Goal: Transaction & Acquisition: Download file/media

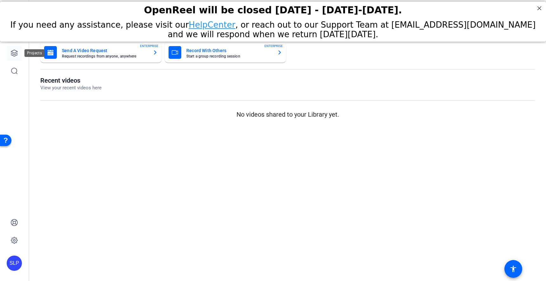
click at [16, 55] on icon at bounding box center [14, 53] width 6 height 6
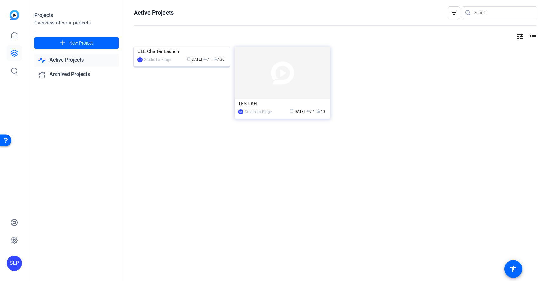
click at [162, 47] on img at bounding box center [182, 47] width 96 height 0
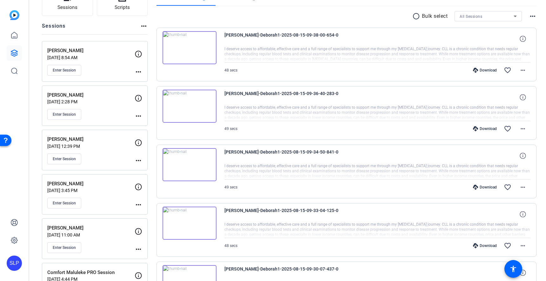
scroll to position [85, 0]
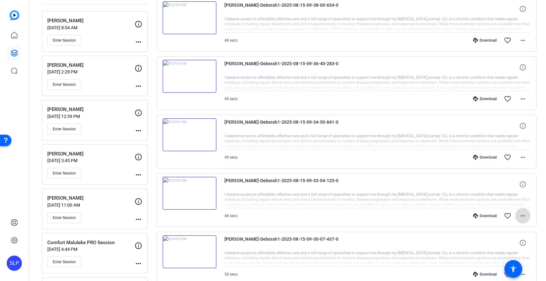
click at [523, 217] on mat-icon "more_horiz" at bounding box center [523, 216] width 8 height 8
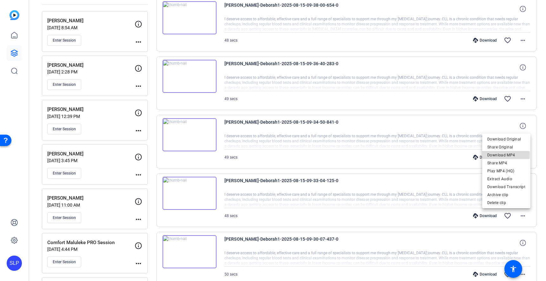
click at [505, 155] on span "Download MP4" at bounding box center [506, 155] width 38 height 8
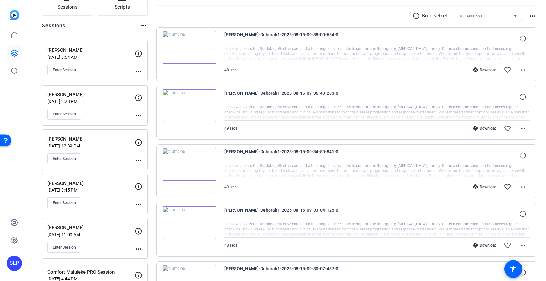
scroll to position [75, 0]
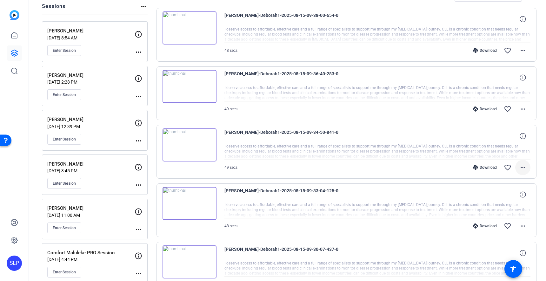
click at [523, 167] on mat-icon "more_horiz" at bounding box center [523, 168] width 8 height 8
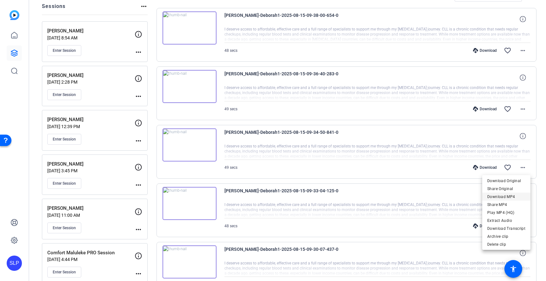
click at [495, 198] on span "Download MP4" at bounding box center [506, 197] width 38 height 8
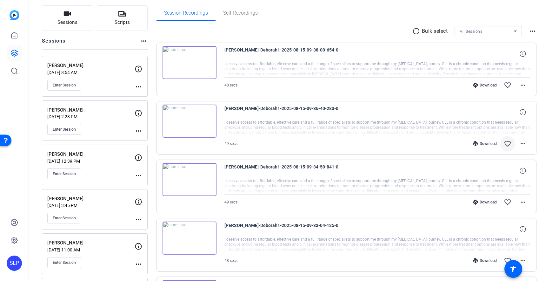
scroll to position [40, 0]
click at [523, 145] on mat-icon "more_horiz" at bounding box center [523, 144] width 8 height 8
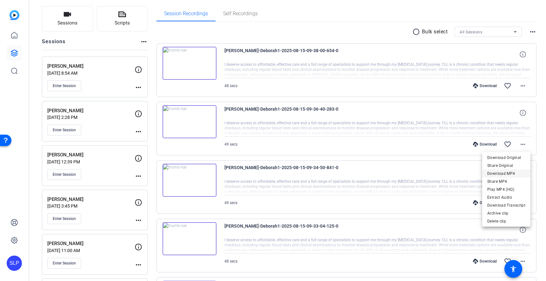
click at [501, 175] on span "Download MP4" at bounding box center [506, 174] width 38 height 8
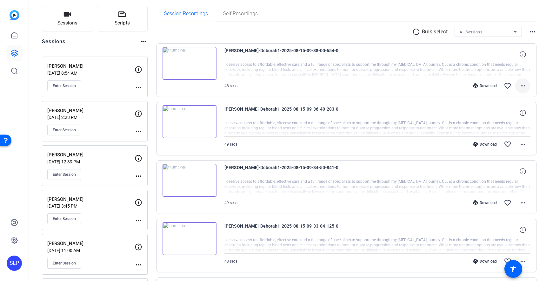
click at [523, 86] on mat-icon "more_horiz" at bounding box center [523, 86] width 8 height 8
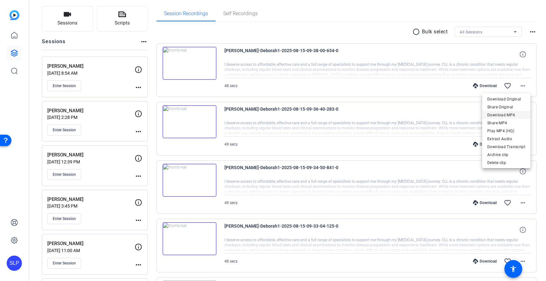
click at [499, 116] on span "Download MP4" at bounding box center [506, 115] width 38 height 8
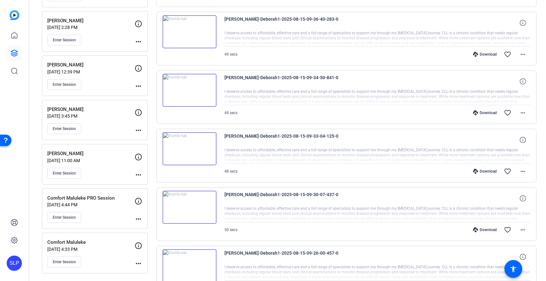
scroll to position [133, 0]
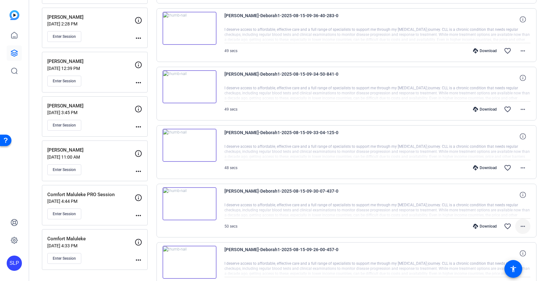
click at [523, 224] on mat-icon "more_horiz" at bounding box center [523, 226] width 8 height 8
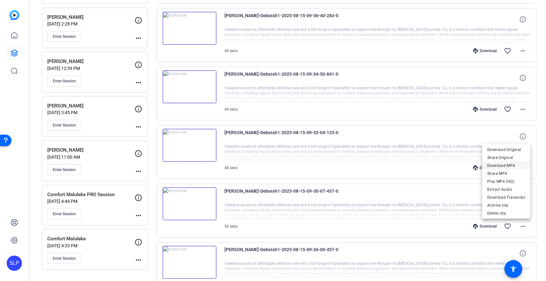
click at [509, 166] on span "Download MP4" at bounding box center [506, 166] width 38 height 8
